Goal: Answer question/provide support: Share knowledge or assist other users

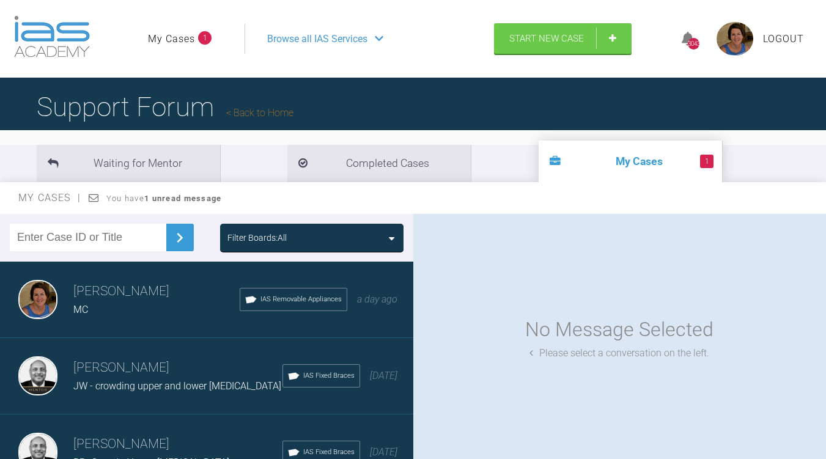
click at [392, 235] on icon at bounding box center [392, 239] width 6 height 10
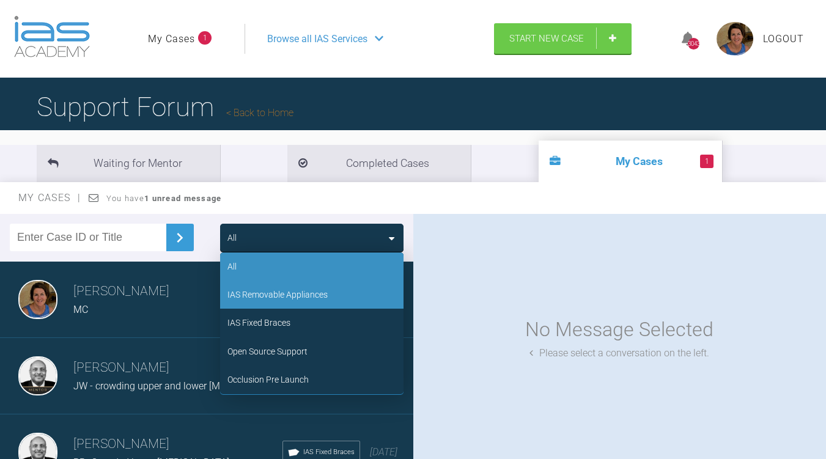
click at [300, 292] on div "IAS Removable Appliances" at bounding box center [277, 294] width 100 height 13
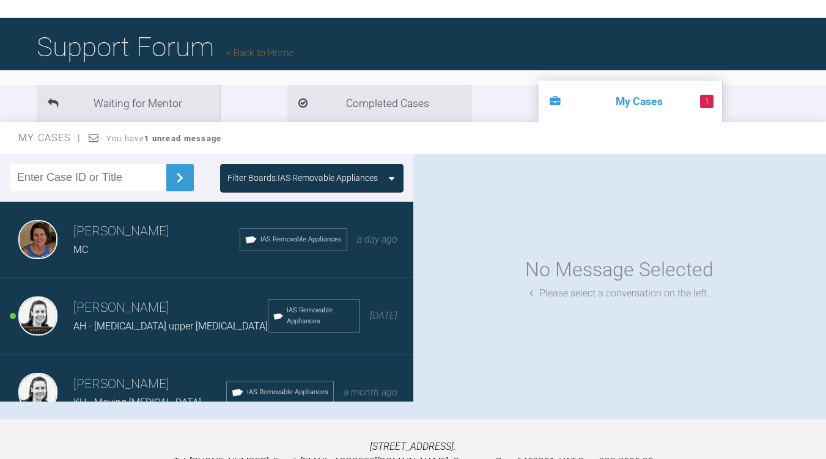
scroll to position [71, 0]
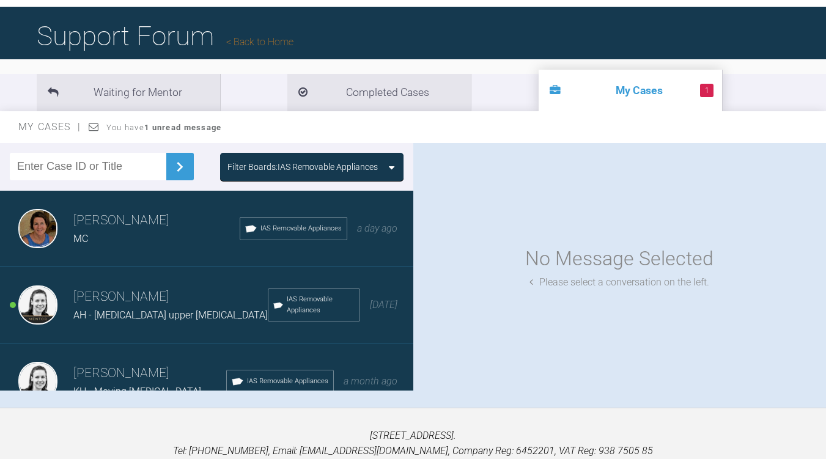
click at [119, 308] on div "AH - [MEDICAL_DATA] upper [MEDICAL_DATA]" at bounding box center [170, 315] width 194 height 16
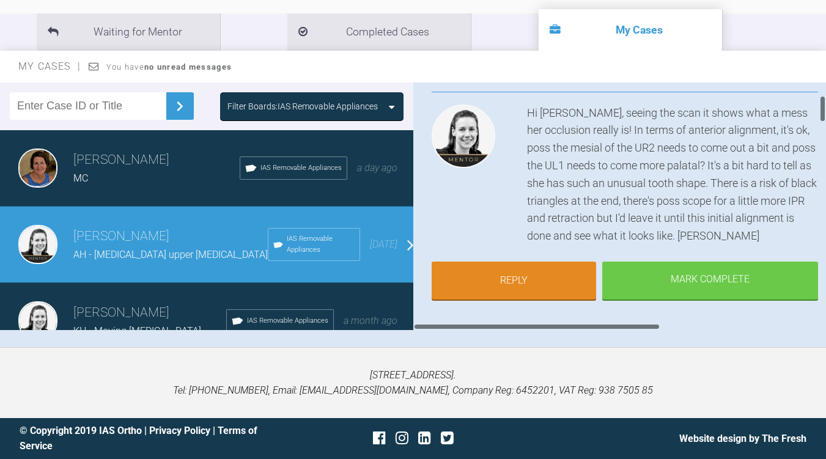
scroll to position [124, 0]
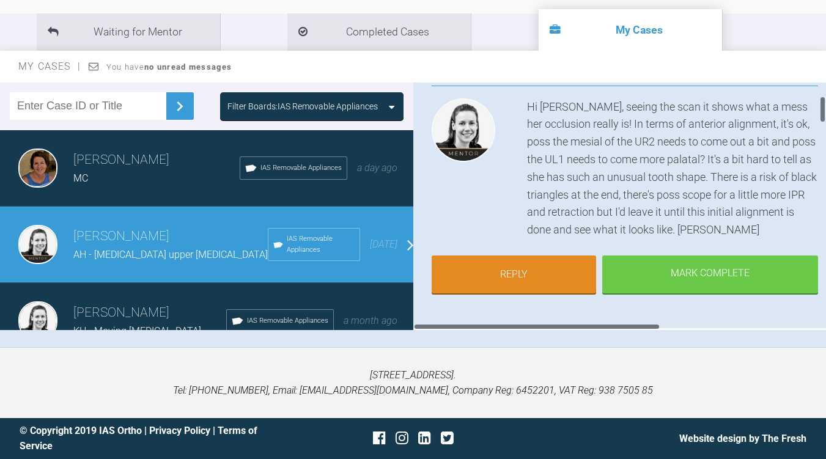
drag, startPoint x: 822, startPoint y: 101, endPoint x: 822, endPoint y: 114, distance: 13.5
click at [822, 114] on div at bounding box center [822, 109] width 4 height 27
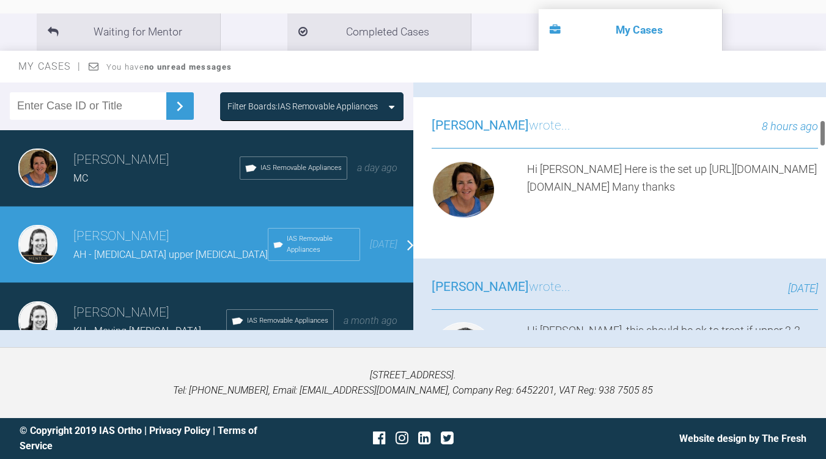
scroll to position [344, 0]
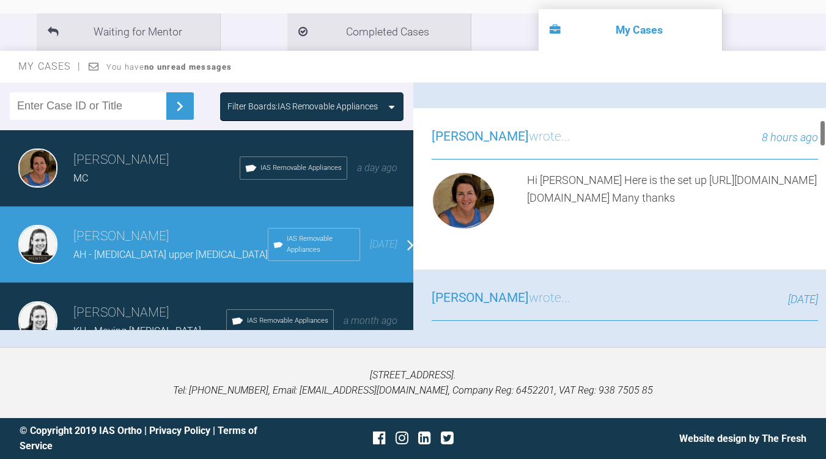
drag, startPoint x: 823, startPoint y: 114, endPoint x: 821, endPoint y: 138, distance: 23.9
click at [821, 138] on div at bounding box center [822, 133] width 4 height 27
drag, startPoint x: 527, startPoint y: 215, endPoint x: 498, endPoint y: 196, distance: 34.9
click at [527, 196] on div "Hi [PERSON_NAME] Here is the set up [URL][DOMAIN_NAME][DOMAIN_NAME] Many thanks" at bounding box center [673, 203] width 292 height 63
copy div "[URL][DOMAIN_NAME] Many thanks"
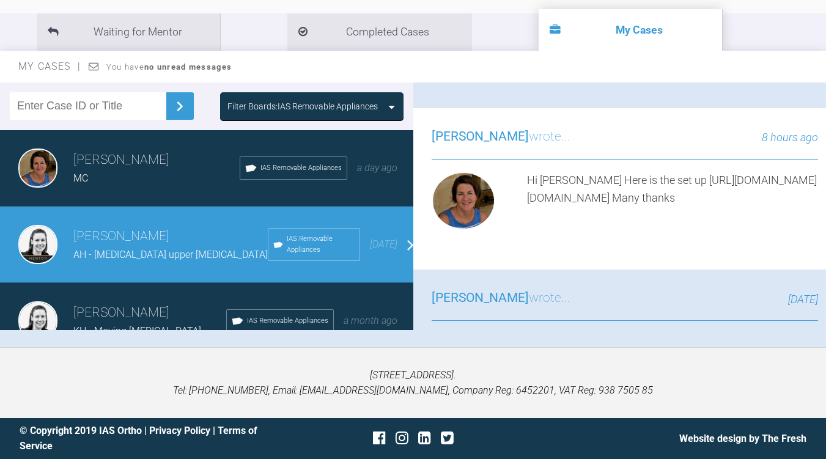
click at [581, 227] on div "[PERSON_NAME] wrote... 8 hours ago Hi [PERSON_NAME] Here is the set up [URL][DO…" at bounding box center [625, 188] width 424 height 161
click at [582, 198] on div "Hi [PERSON_NAME] Here is the set up [URL][DOMAIN_NAME][DOMAIN_NAME] Many thanks" at bounding box center [673, 203] width 292 height 63
click at [570, 134] on h3 "[PERSON_NAME] wrote..." at bounding box center [501, 137] width 139 height 21
click at [824, 194] on div at bounding box center [822, 207] width 7 height 248
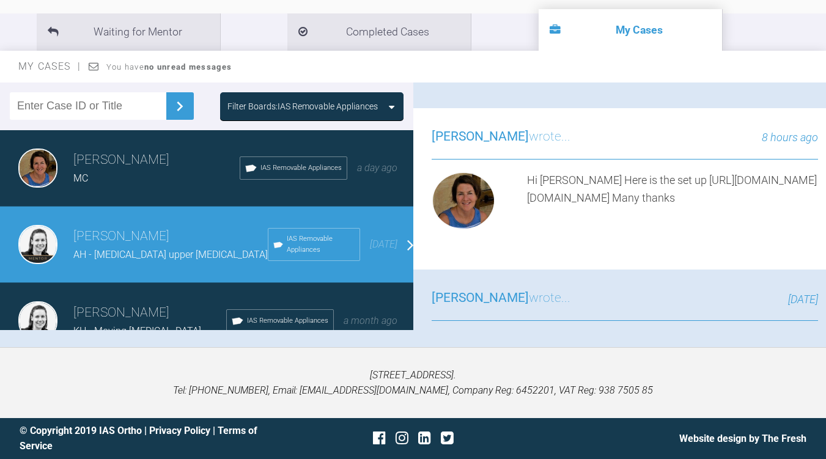
click at [818, 194] on div "[PERSON_NAME] AH - [MEDICAL_DATA] upper [MEDICAL_DATA] a few seconds ago Tier 2…" at bounding box center [619, 207] width 413 height 248
copy div "[PERSON_NAME] AH - [MEDICAL_DATA] upper [MEDICAL_DATA] a few seconds ago Tier 2…"
click at [685, 15] on ul "Waiting for Mentor Completed Cases My Cases" at bounding box center [413, 31] width 826 height 37
click at [819, 194] on div at bounding box center [822, 207] width 7 height 248
click at [825, 199] on html "My Cases Logout Browse all IAS Services Start New Case 3043 Logout Support Foru…" at bounding box center [413, 164] width 826 height 590
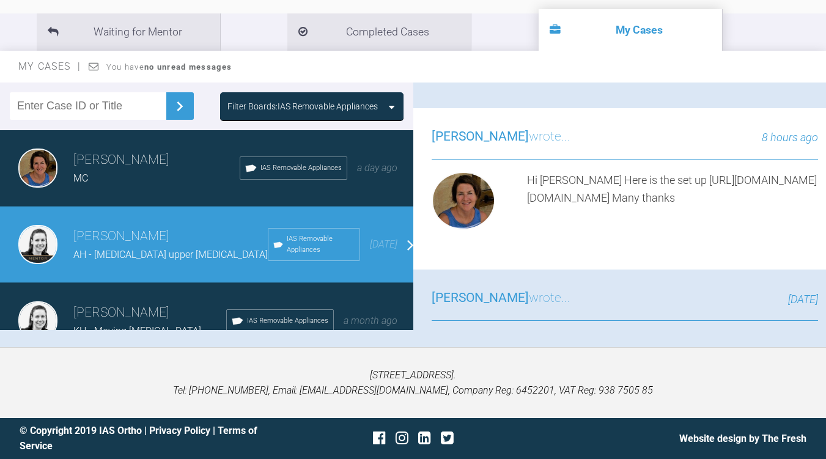
click at [643, 117] on div "[PERSON_NAME] AH - [MEDICAL_DATA] upper [MEDICAL_DATA] a few seconds ago Tier 2…" at bounding box center [625, 461] width 424 height 1446
click at [588, 178] on div "Hi [PERSON_NAME] Here is the set up [URL][DOMAIN_NAME][DOMAIN_NAME] Many thanks" at bounding box center [673, 203] width 292 height 63
drag, startPoint x: 588, startPoint y: 178, endPoint x: 826, endPoint y: 197, distance: 238.5
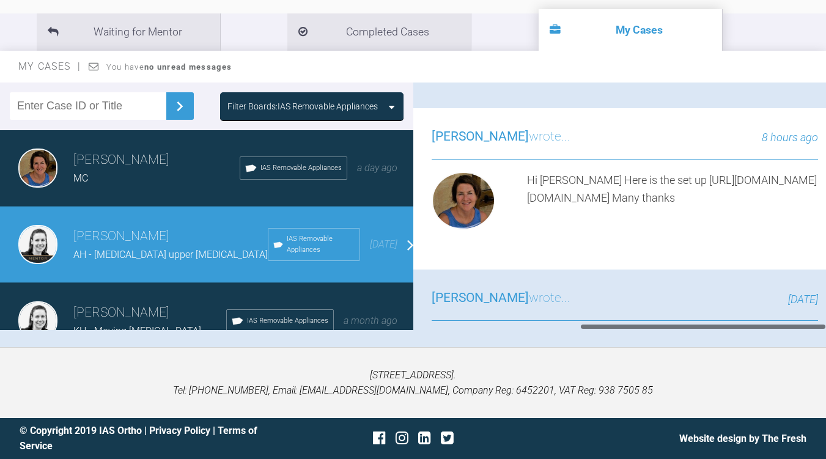
click at [825, 197] on html "My Cases Logout Browse all IAS Services Start New Case 3043 Logout Support Foru…" at bounding box center [413, 164] width 826 height 590
click at [809, 197] on div "Hi [PERSON_NAME] Here is the set up [URL][DOMAIN_NAME][DOMAIN_NAME] Many thanks" at bounding box center [673, 203] width 292 height 63
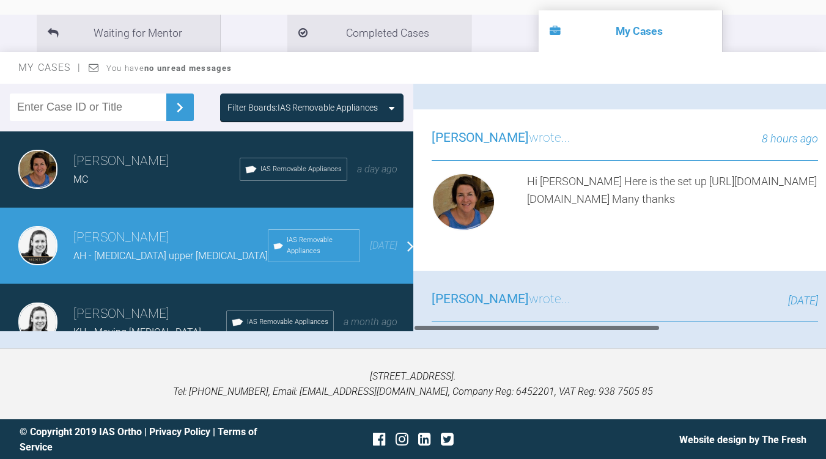
scroll to position [0, 0]
click at [638, 121] on div "[PERSON_NAME] wrote... 8 hours ago Hi [PERSON_NAME] Here is the set up [URL][DO…" at bounding box center [625, 189] width 424 height 161
click at [527, 198] on div "Hi [PERSON_NAME] Here is the set up [URL][DOMAIN_NAME][DOMAIN_NAME] Many thanks" at bounding box center [673, 204] width 292 height 63
drag, startPoint x: 498, startPoint y: 198, endPoint x: 622, endPoint y: 191, distance: 124.9
click at [622, 191] on div "Hi [PERSON_NAME] Here is the set up [URL][DOMAIN_NAME][DOMAIN_NAME] Many thanks" at bounding box center [673, 204] width 292 height 63
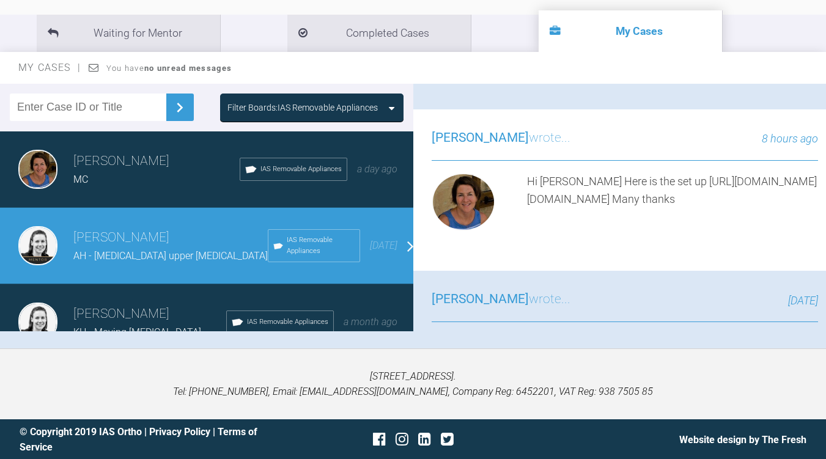
click at [588, 181] on div "Hi [PERSON_NAME] Here is the set up [URL][DOMAIN_NAME][DOMAIN_NAME] Many thanks" at bounding box center [673, 204] width 292 height 63
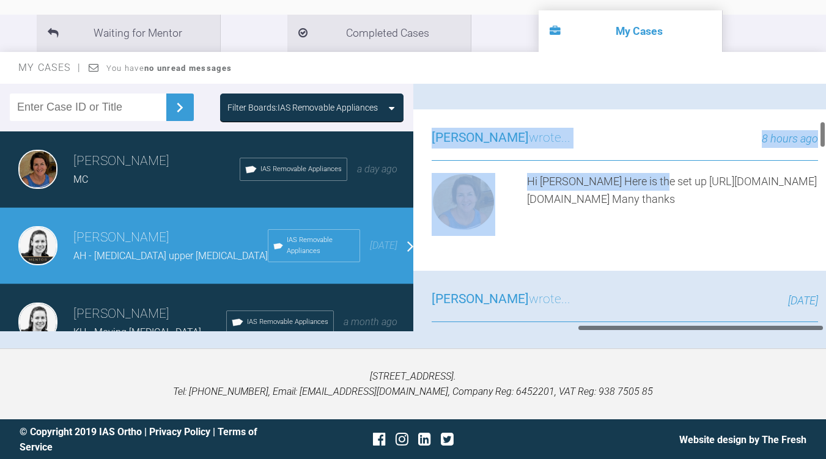
scroll to position [0, 278]
drag, startPoint x: 588, startPoint y: 181, endPoint x: 817, endPoint y: 197, distance: 229.2
click at [817, 197] on div "Hi [PERSON_NAME] Here is the set up [URL][DOMAIN_NAME][DOMAIN_NAME] Many thanks" at bounding box center [673, 204] width 292 height 63
copy div "[URL][DOMAIN_NAME][DOMAIN_NAME]"
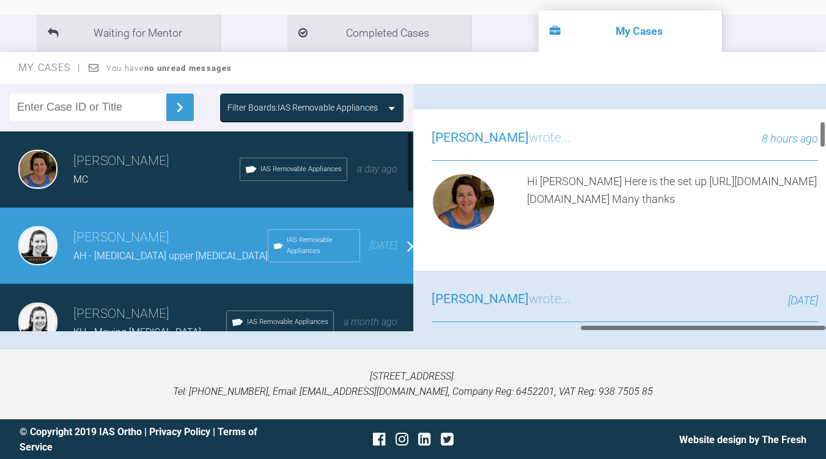
click at [572, 240] on div "[PERSON_NAME] AH - [MEDICAL_DATA] upper [MEDICAL_DATA] a few seconds ago Tier 2…" at bounding box center [625, 463] width 424 height 1446
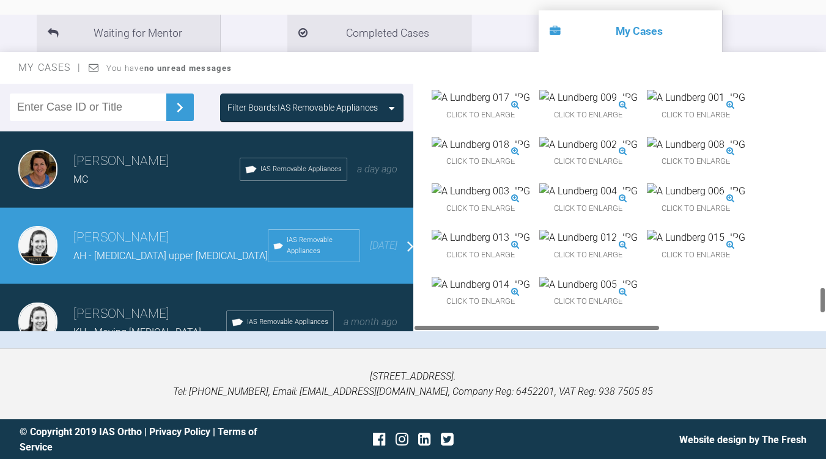
scroll to position [1866, 0]
click at [647, 193] on img at bounding box center [696, 191] width 98 height 16
